Goal: Find specific page/section: Find specific page/section

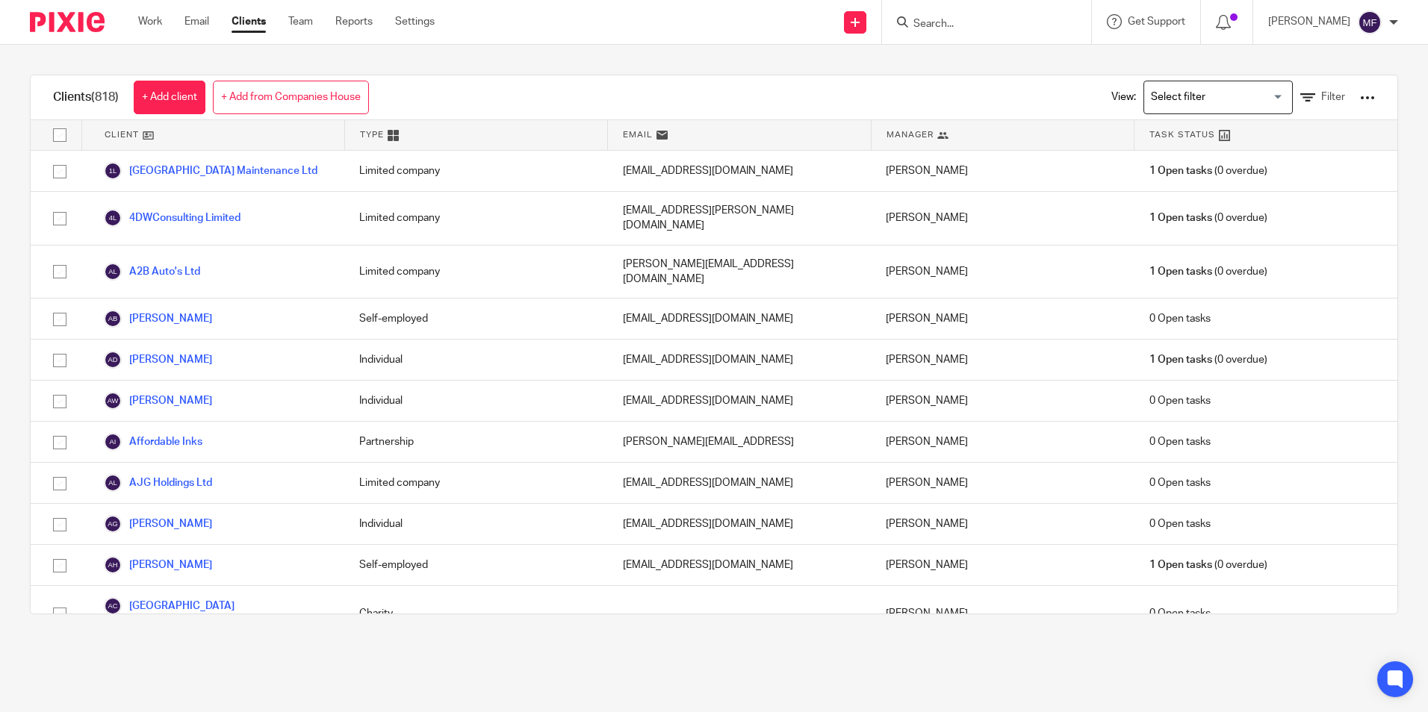
click at [956, 25] on input "Search" at bounding box center [979, 24] width 134 height 13
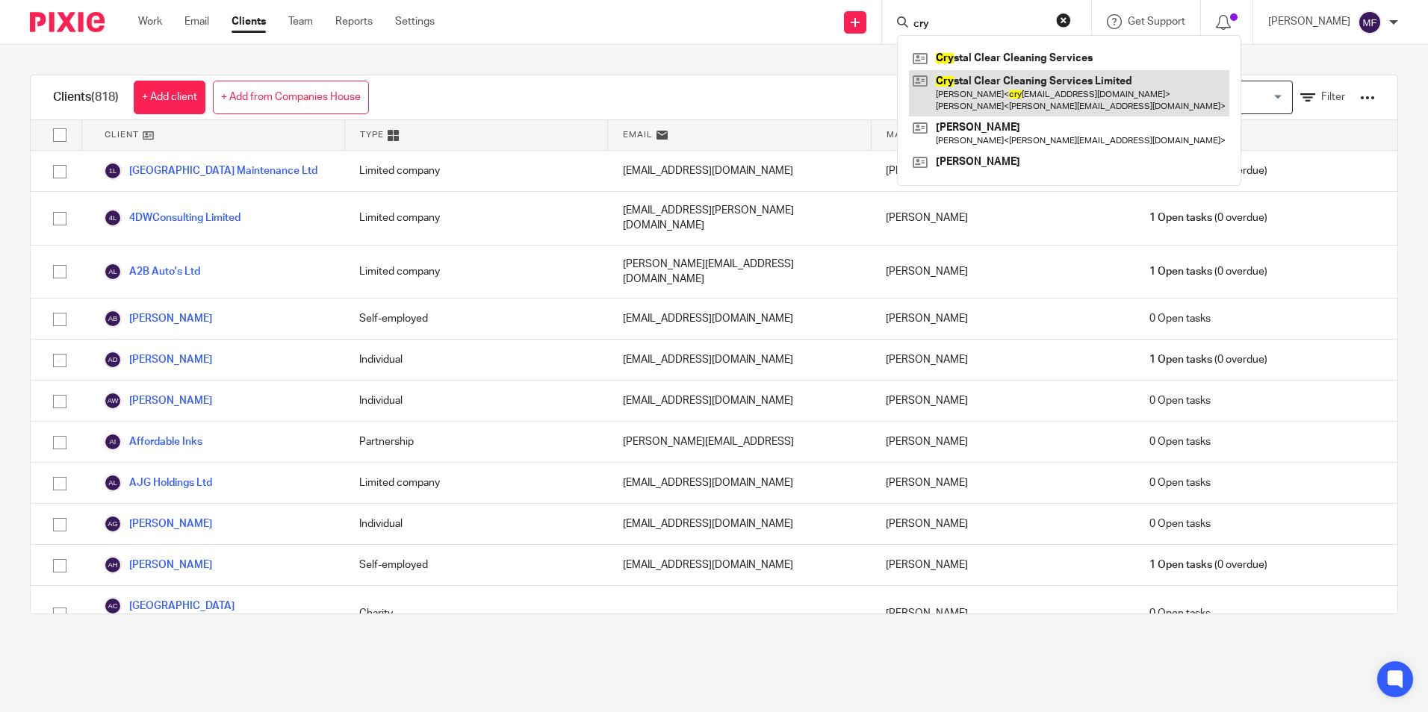
type input "cry"
click at [1039, 86] on link at bounding box center [1069, 93] width 320 height 46
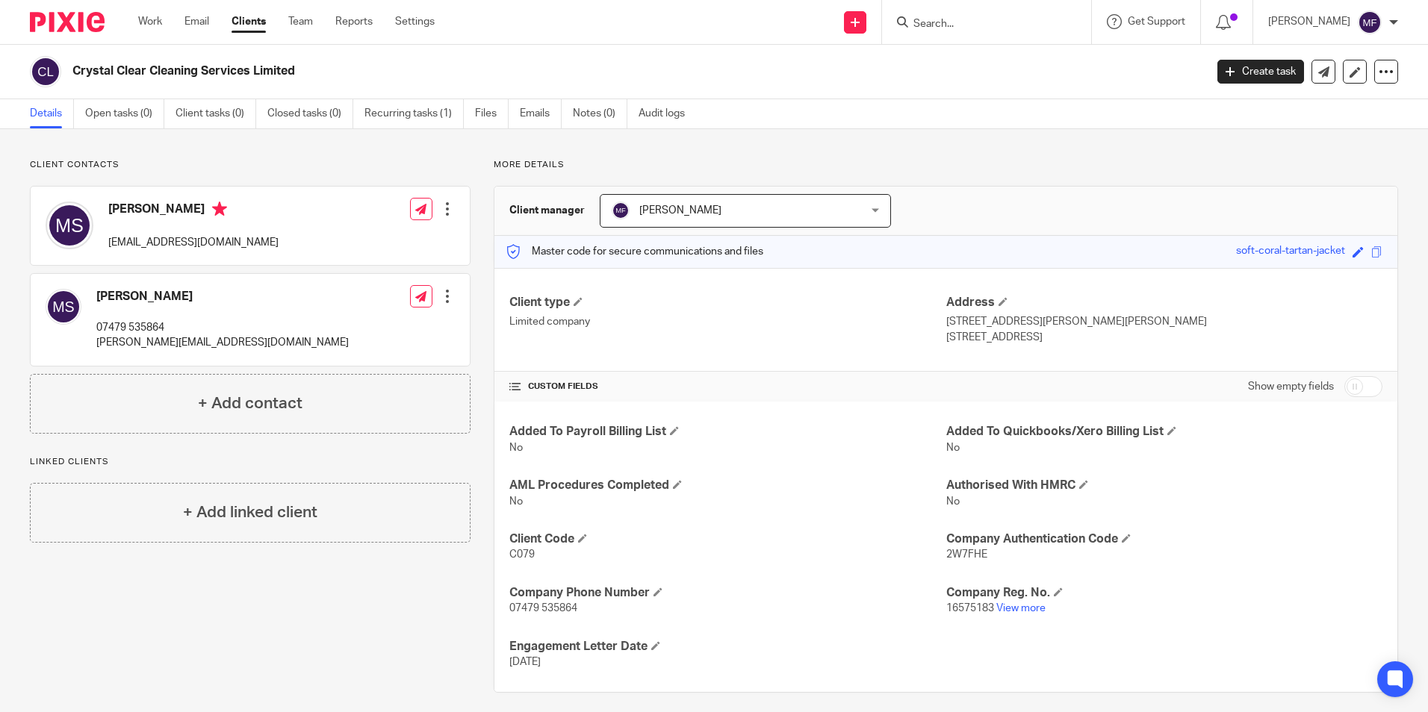
click at [470, 258] on div "More details Client manager Mick Fisher Mick Fisher Dominic Watkins Jack Drydal…" at bounding box center [933, 426] width 927 height 534
click at [959, 23] on input "Search" at bounding box center [979, 24] width 134 height 13
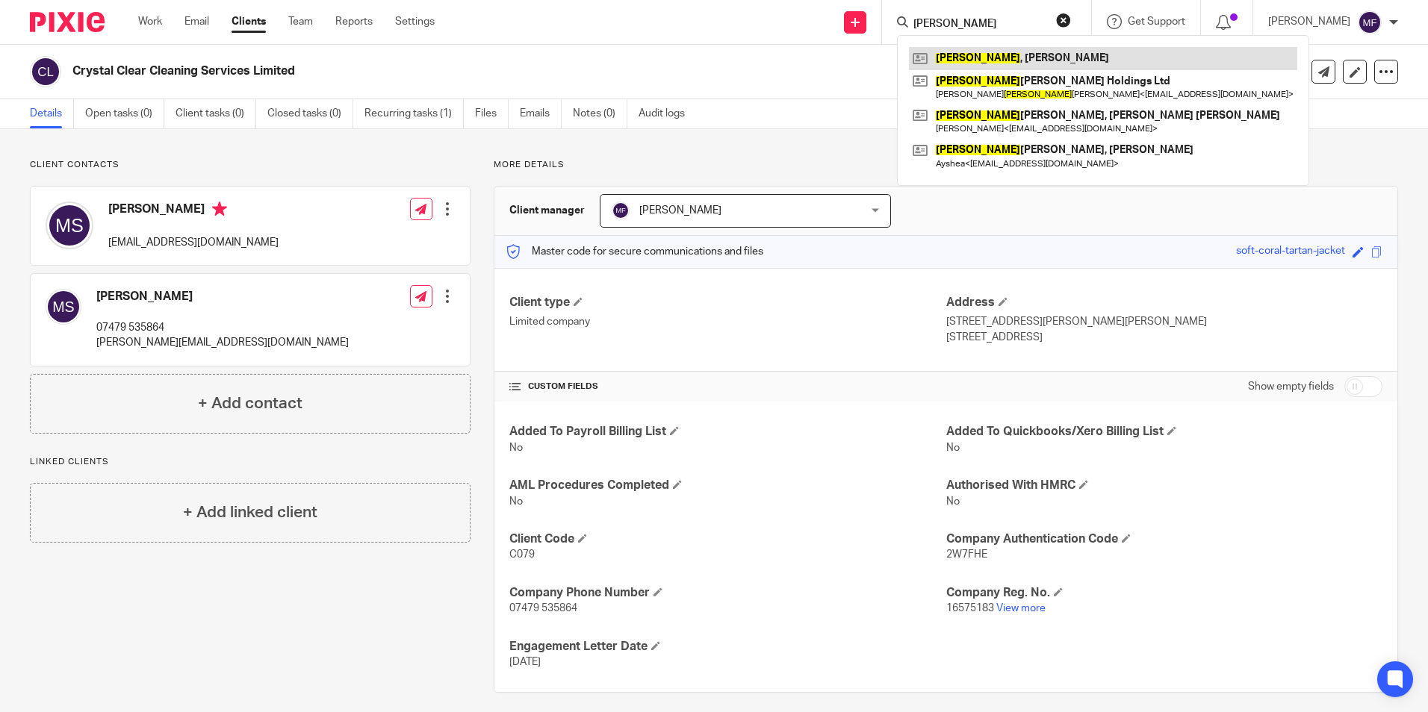
type input "finch"
click at [971, 55] on link at bounding box center [1103, 58] width 388 height 22
